Goal: Contribute content: Add original content to the website for others to see

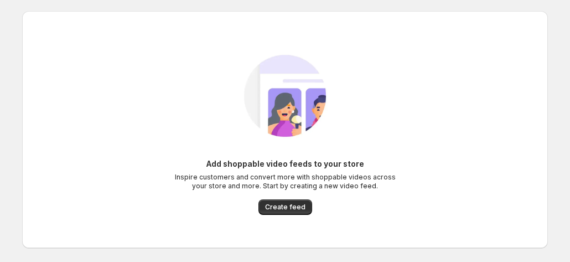
click at [292, 205] on span "Create feed" at bounding box center [285, 207] width 40 height 9
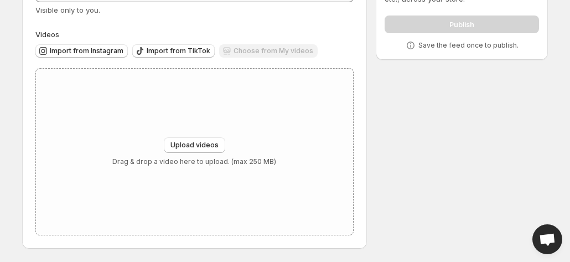
scroll to position [62, 0]
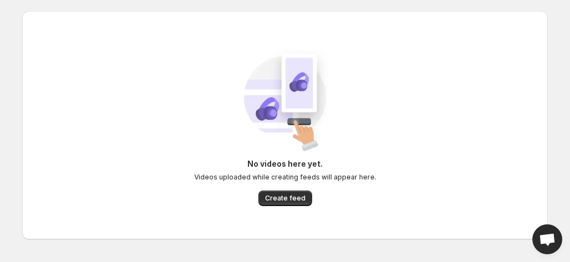
click at [200, 147] on div "No videos here yet. Videos uploaded while creating feeds will appear here. Crea…" at bounding box center [285, 125] width 508 height 184
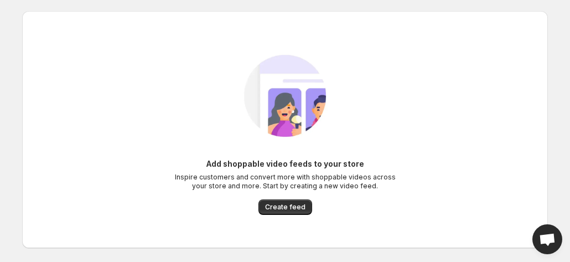
scroll to position [43, 0]
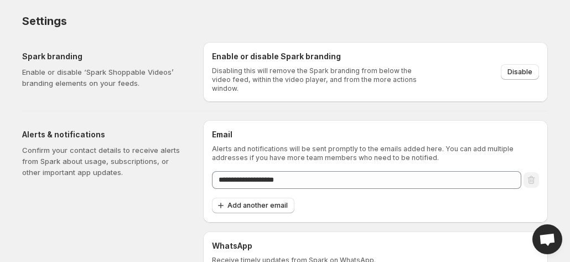
scroll to position [59, 0]
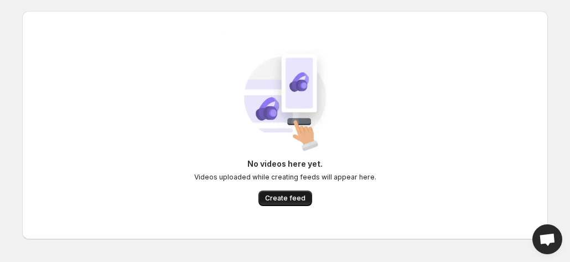
click at [286, 198] on span "Create feed" at bounding box center [285, 198] width 40 height 9
click at [295, 195] on span "Create feed" at bounding box center [285, 198] width 40 height 9
click at [283, 198] on span "Create feed" at bounding box center [285, 198] width 40 height 9
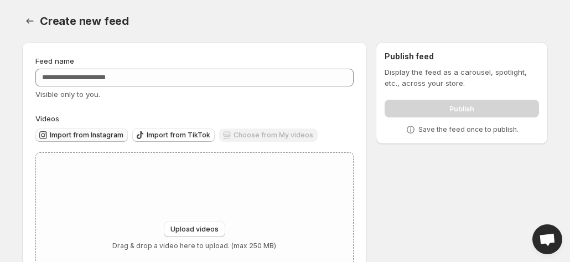
click at [103, 138] on span "Import from Instagram" at bounding box center [87, 135] width 74 height 9
